Goal: Task Accomplishment & Management: Use online tool/utility

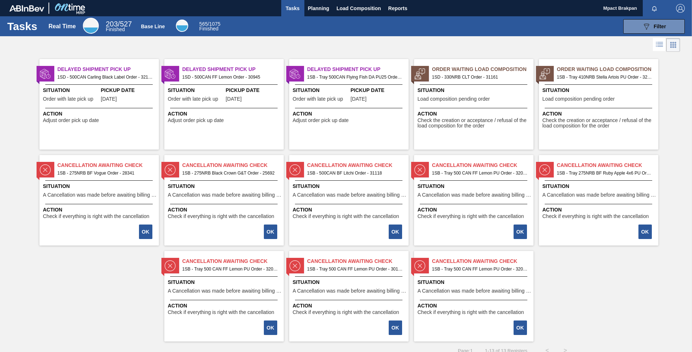
click at [593, 99] on span "Load composition pending order" at bounding box center [579, 98] width 72 height 5
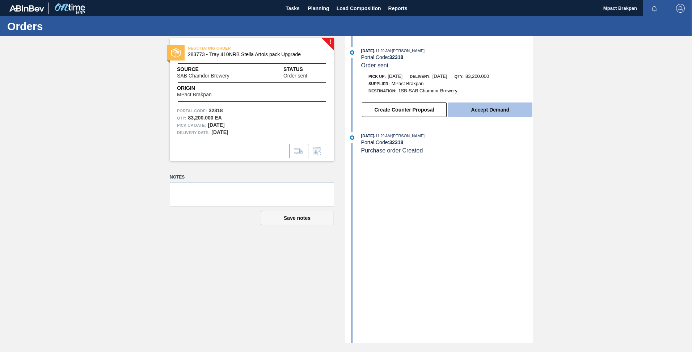
click at [487, 110] on button "Accept Demand" at bounding box center [490, 109] width 84 height 14
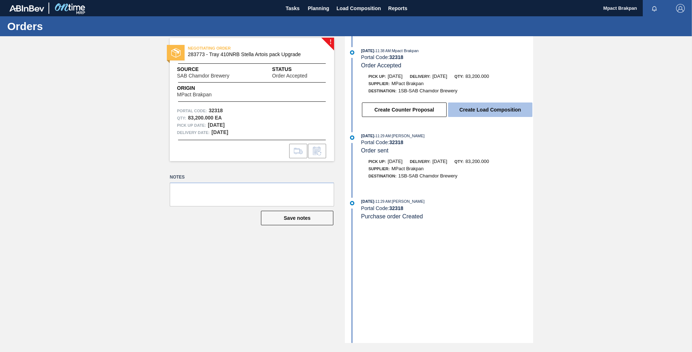
click at [491, 108] on button "Create Load Composition" at bounding box center [490, 109] width 84 height 14
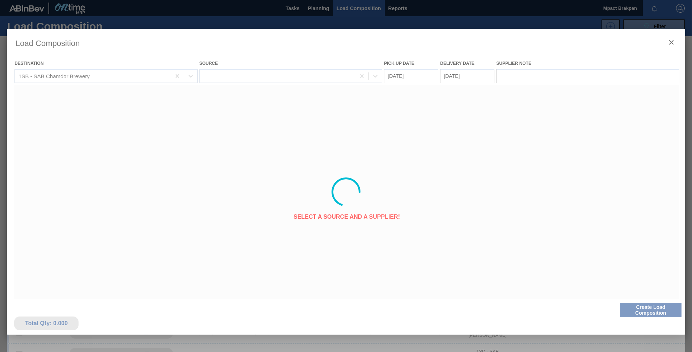
type Date "[DATE]"
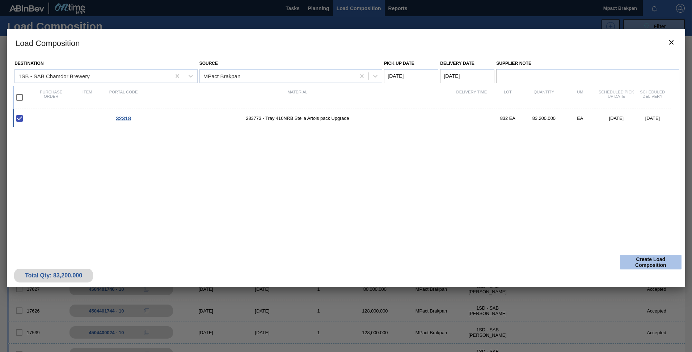
click at [654, 262] on button "Create Load Composition" at bounding box center [651, 262] width 62 height 14
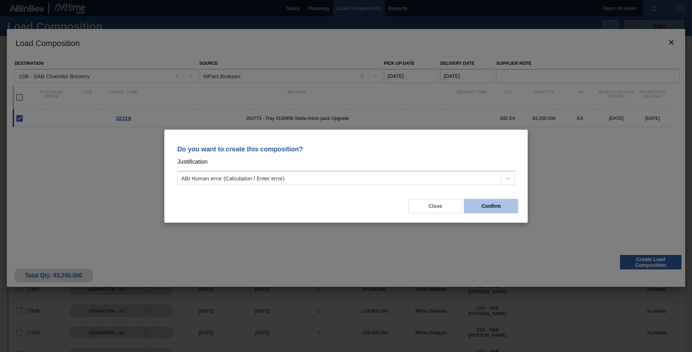
click at [496, 205] on button "Confirm" at bounding box center [491, 206] width 54 height 14
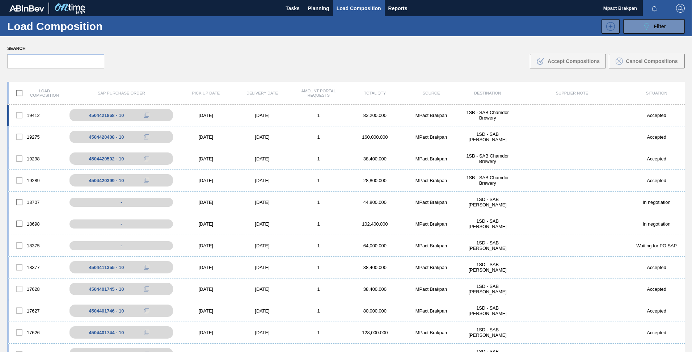
click at [208, 114] on div "[DATE]" at bounding box center [206, 115] width 56 height 5
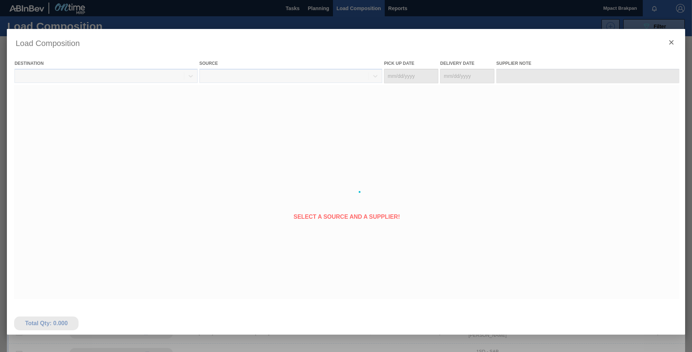
type Date "[DATE]"
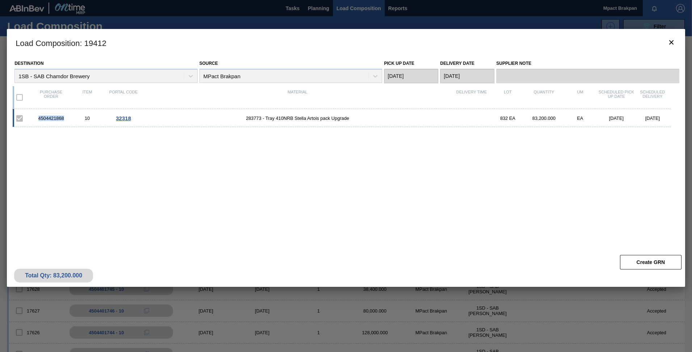
drag, startPoint x: 64, startPoint y: 118, endPoint x: 38, endPoint y: 118, distance: 25.7
click at [38, 118] on div "4504421868" at bounding box center [51, 117] width 36 height 5
drag, startPoint x: 38, startPoint y: 118, endPoint x: 58, endPoint y: 117, distance: 19.3
copy div "4504421868"
